Goal: Task Accomplishment & Management: Manage account settings

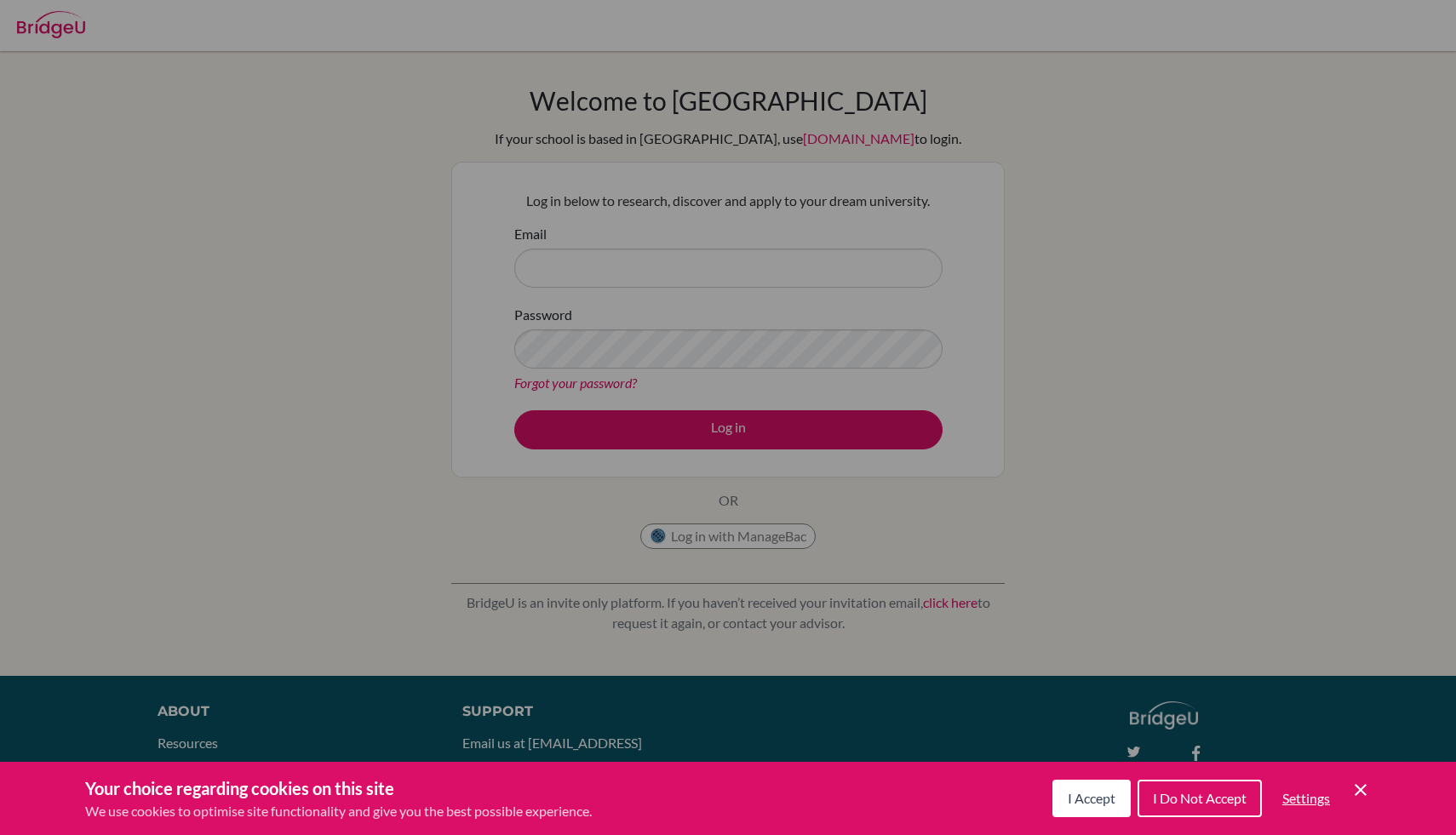
click at [1363, 782] on icon "Cookie Control Close Icon" at bounding box center [1360, 789] width 20 height 20
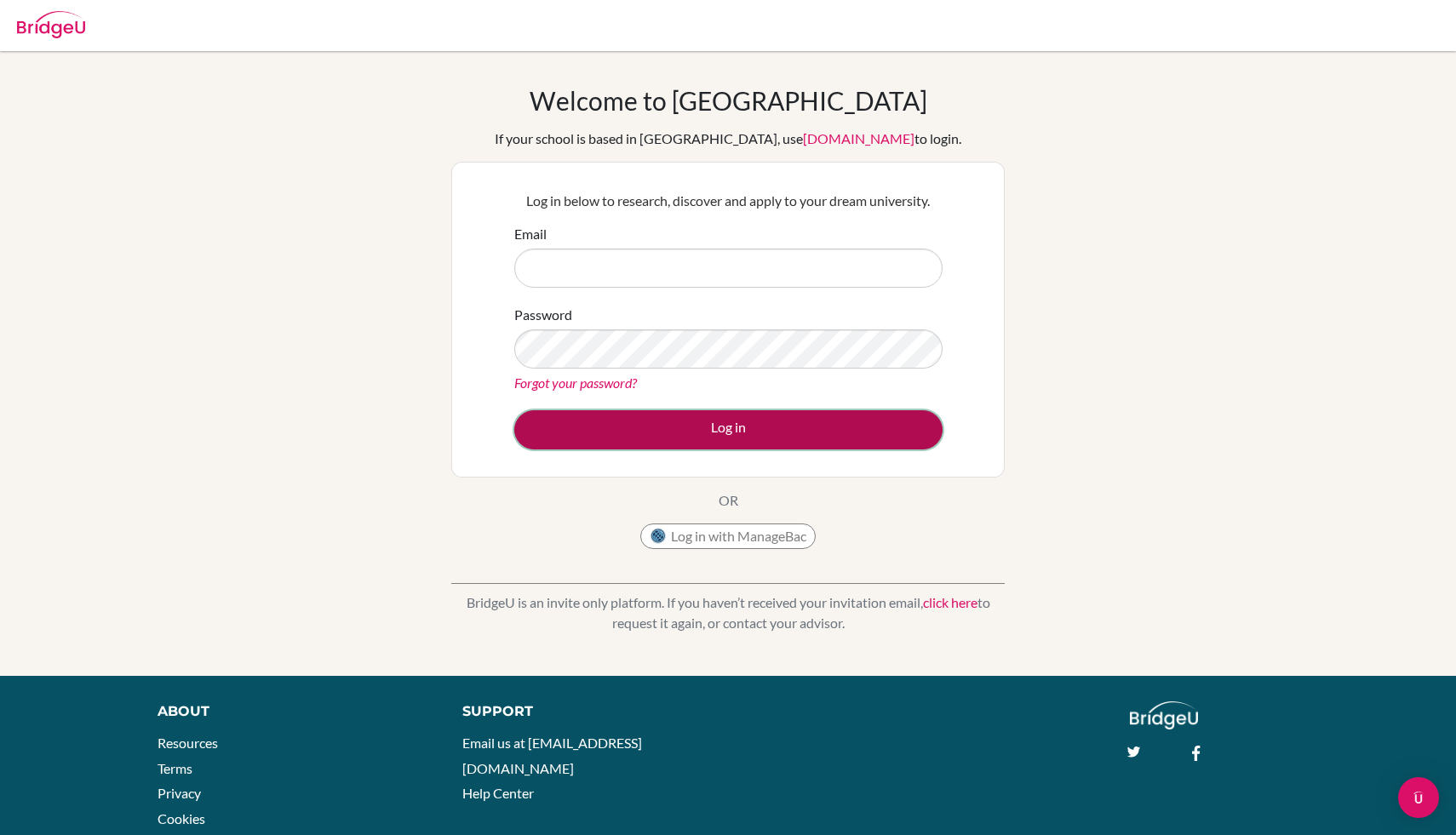
click at [896, 437] on button "Log in" at bounding box center [728, 429] width 429 height 39
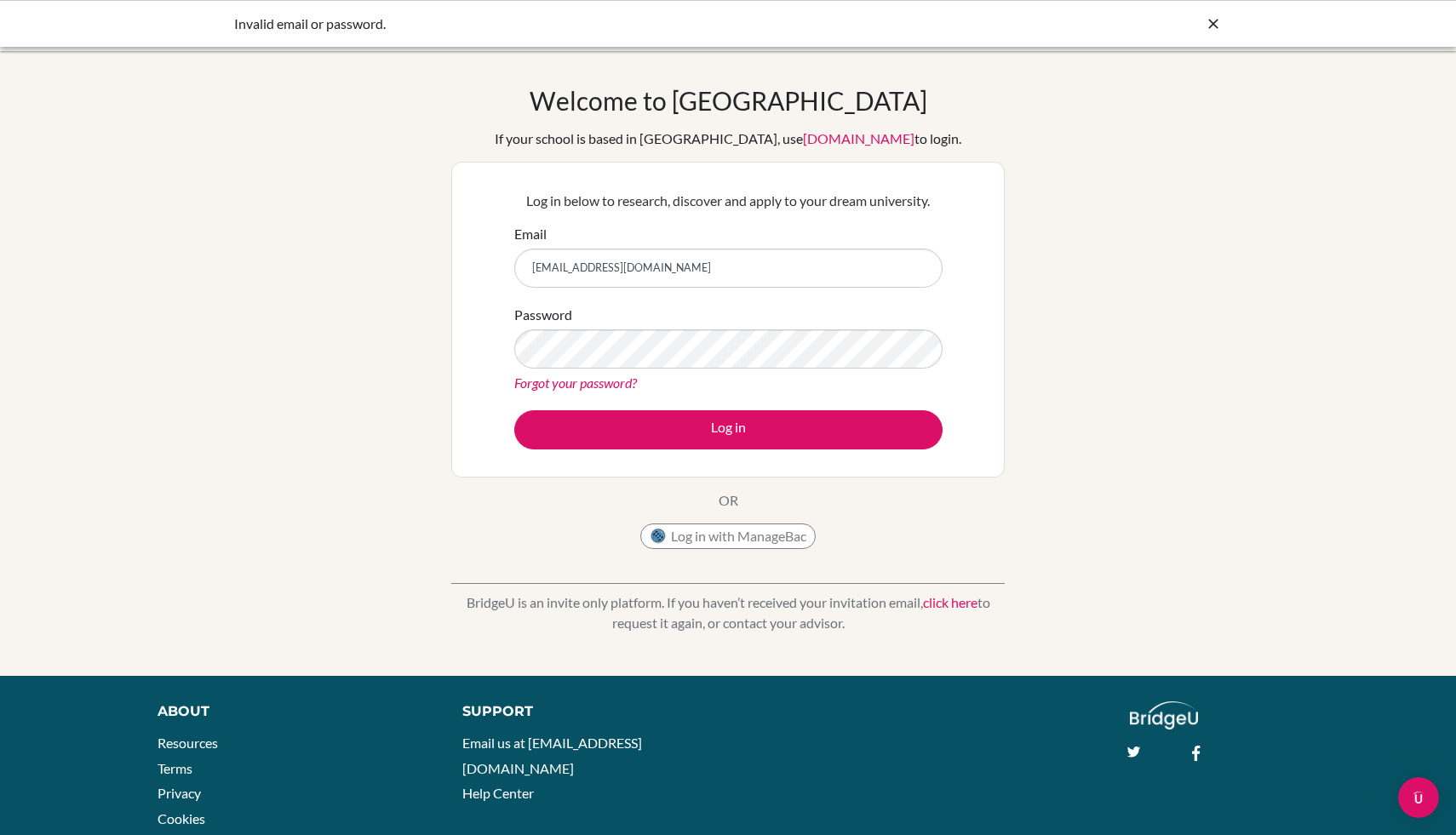
type input "[EMAIL_ADDRESS][DOMAIN_NAME]"
click at [514, 410] on button "Log in" at bounding box center [728, 429] width 429 height 39
